Goal: Information Seeking & Learning: Learn about a topic

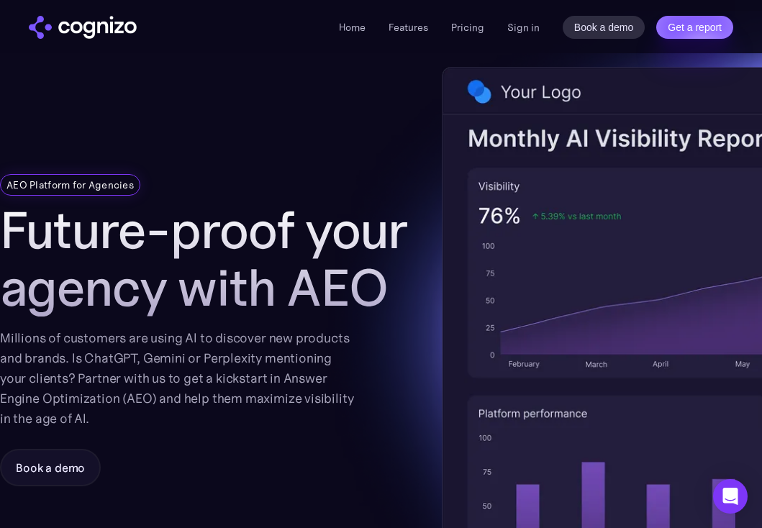
scroll to position [45, 0]
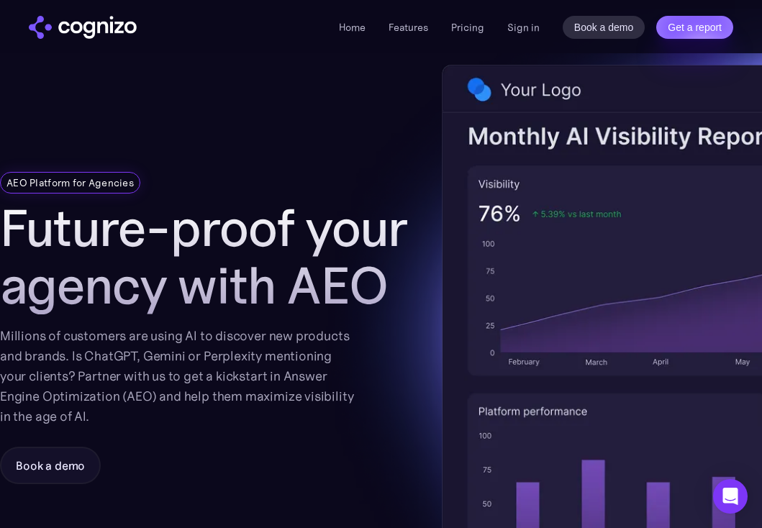
click at [193, 277] on h1 "Future-proof your agency with AEO" at bounding box center [223, 256] width 446 height 115
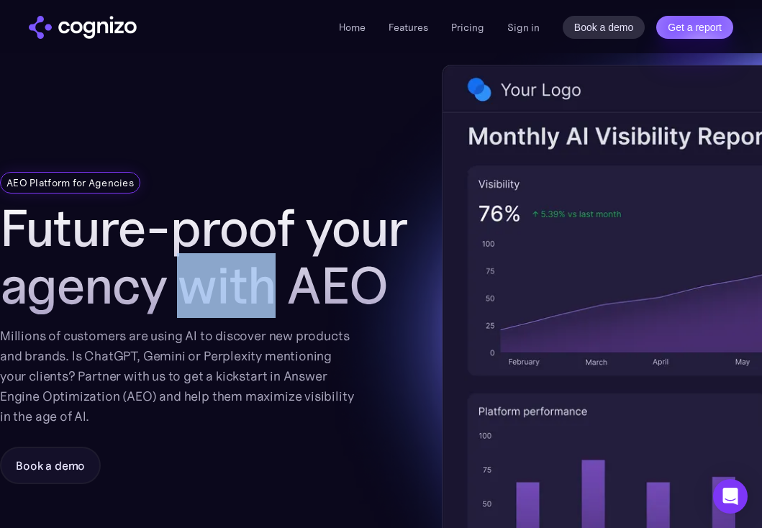
click at [232, 335] on div "Millions of customers are using AI to discover new products and brands. Is Chat…" at bounding box center [177, 376] width 354 height 101
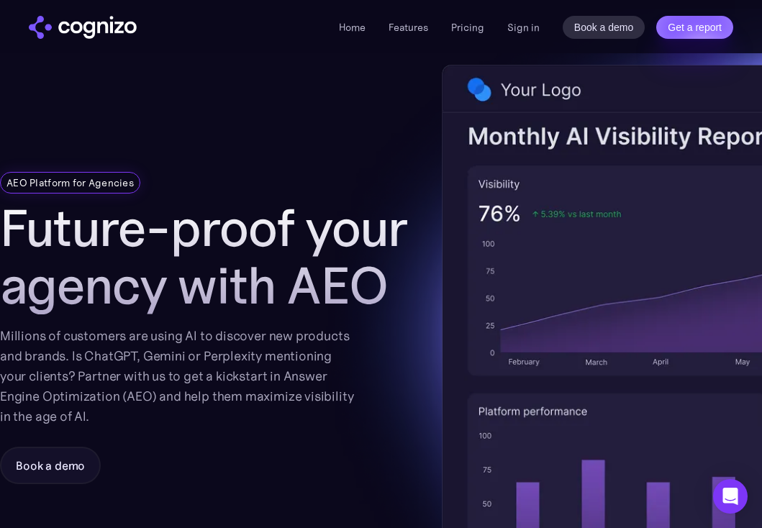
click at [232, 335] on div "Millions of customers are using AI to discover new products and brands. Is Chat…" at bounding box center [177, 376] width 354 height 101
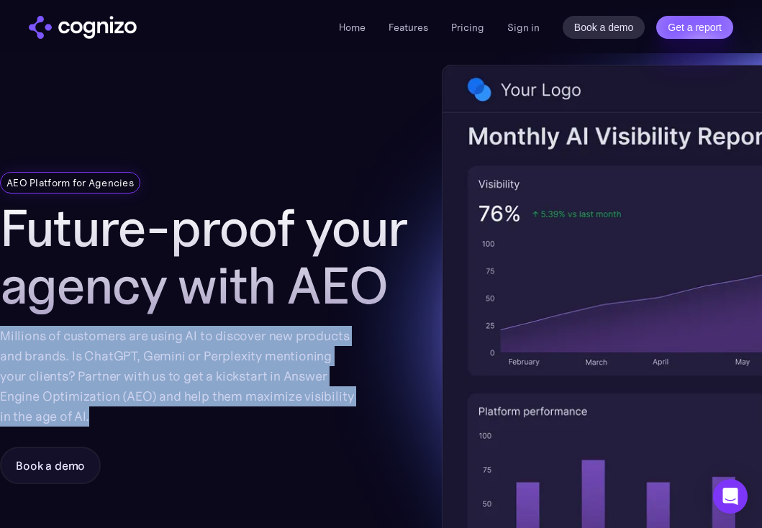
click at [297, 276] on h1 "Future-proof your agency with AEO" at bounding box center [223, 256] width 446 height 115
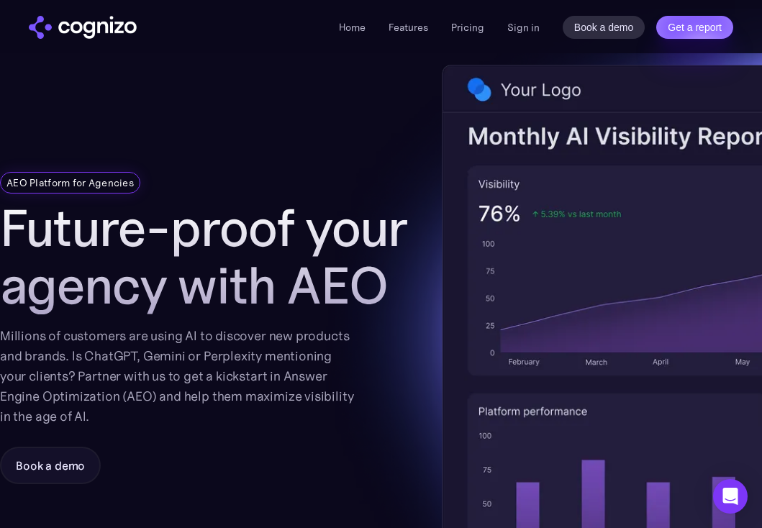
click at [297, 276] on h1 "Future-proof your agency with AEO" at bounding box center [223, 256] width 446 height 115
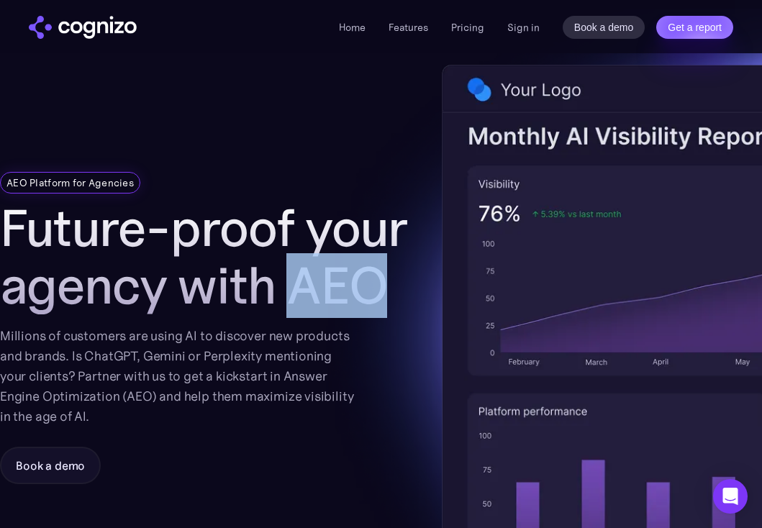
click at [297, 276] on h1 "Future-proof your agency with AEO" at bounding box center [223, 256] width 446 height 115
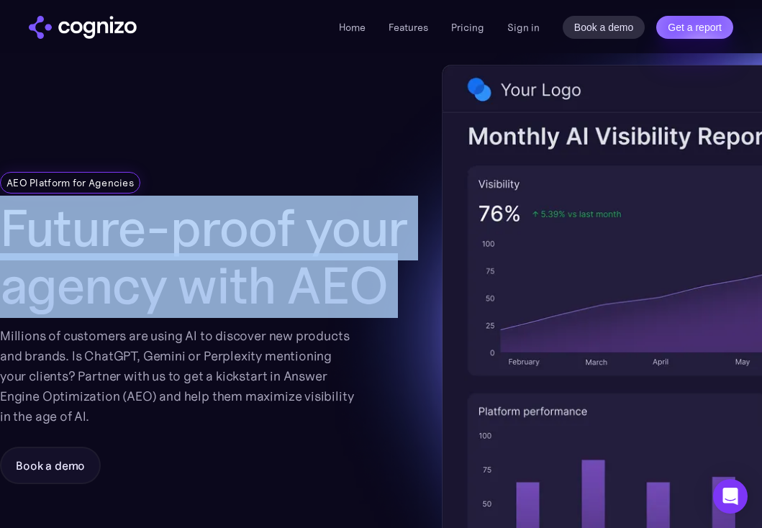
click at [256, 377] on div "Millions of customers are using AI to discover new products and brands. Is Chat…" at bounding box center [177, 376] width 354 height 101
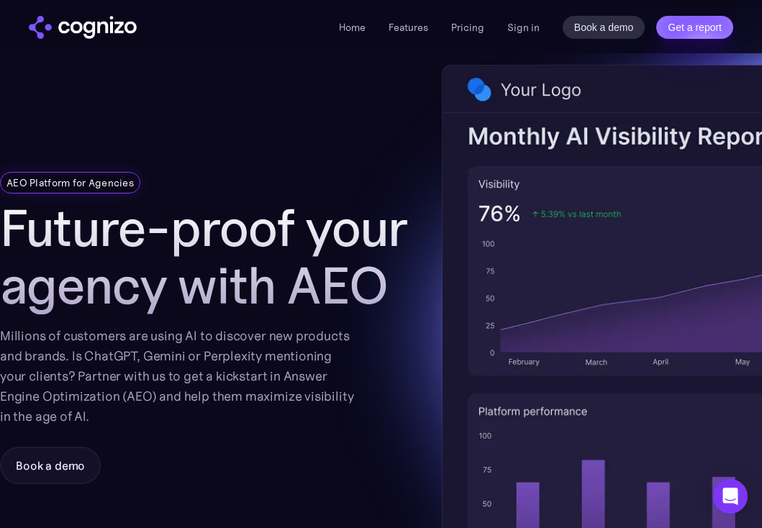
click at [256, 377] on div "Millions of customers are using AI to discover new products and brands. Is Chat…" at bounding box center [177, 376] width 354 height 101
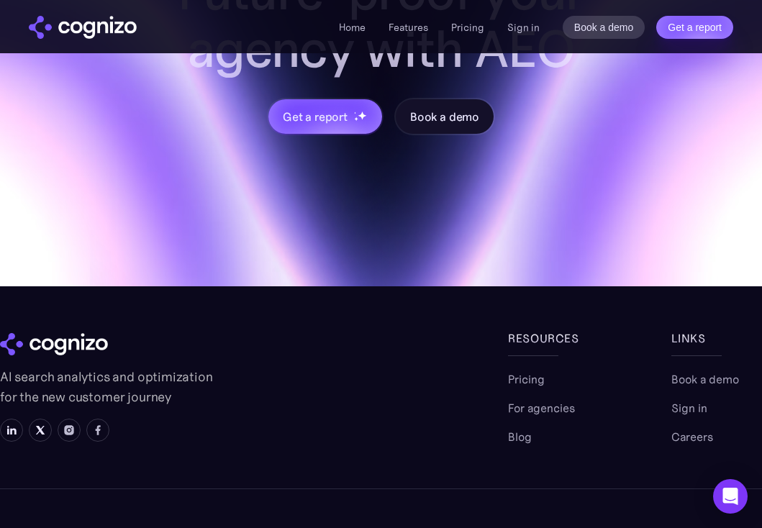
scroll to position [1801, 0]
